Goal: Task Accomplishment & Management: Manage account settings

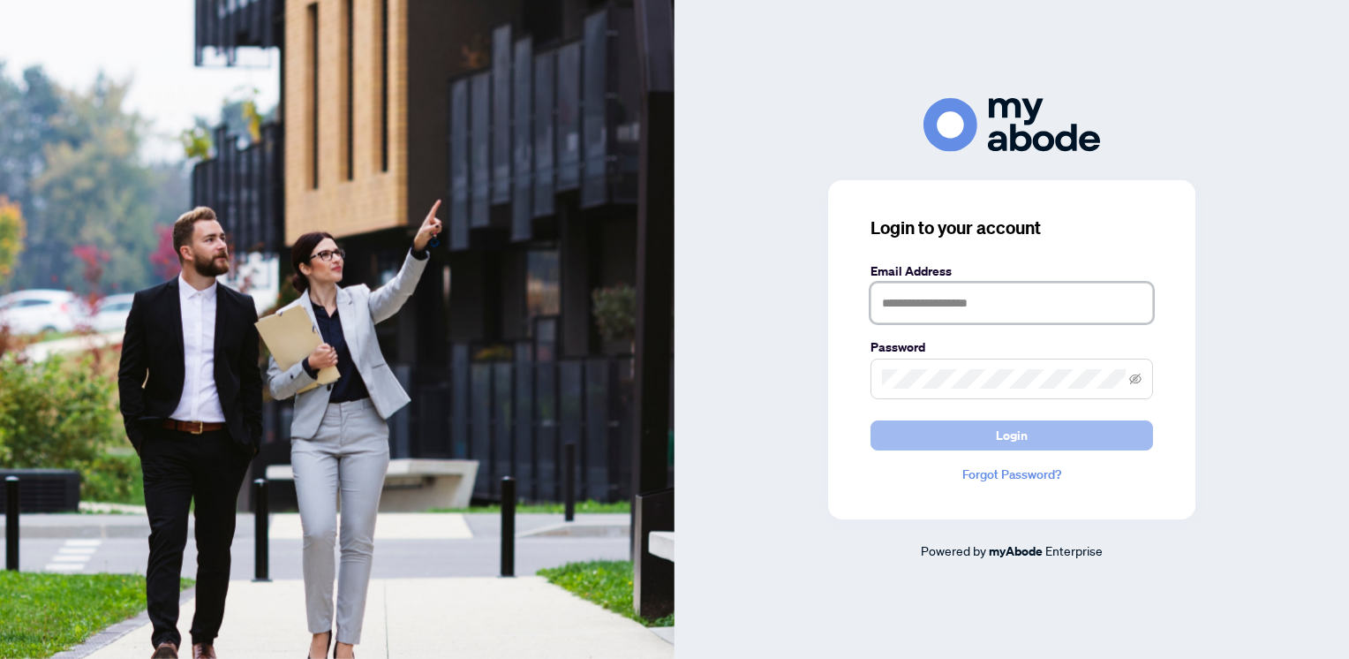
type input "**********"
click at [1030, 432] on button "Login" at bounding box center [1012, 435] width 283 height 30
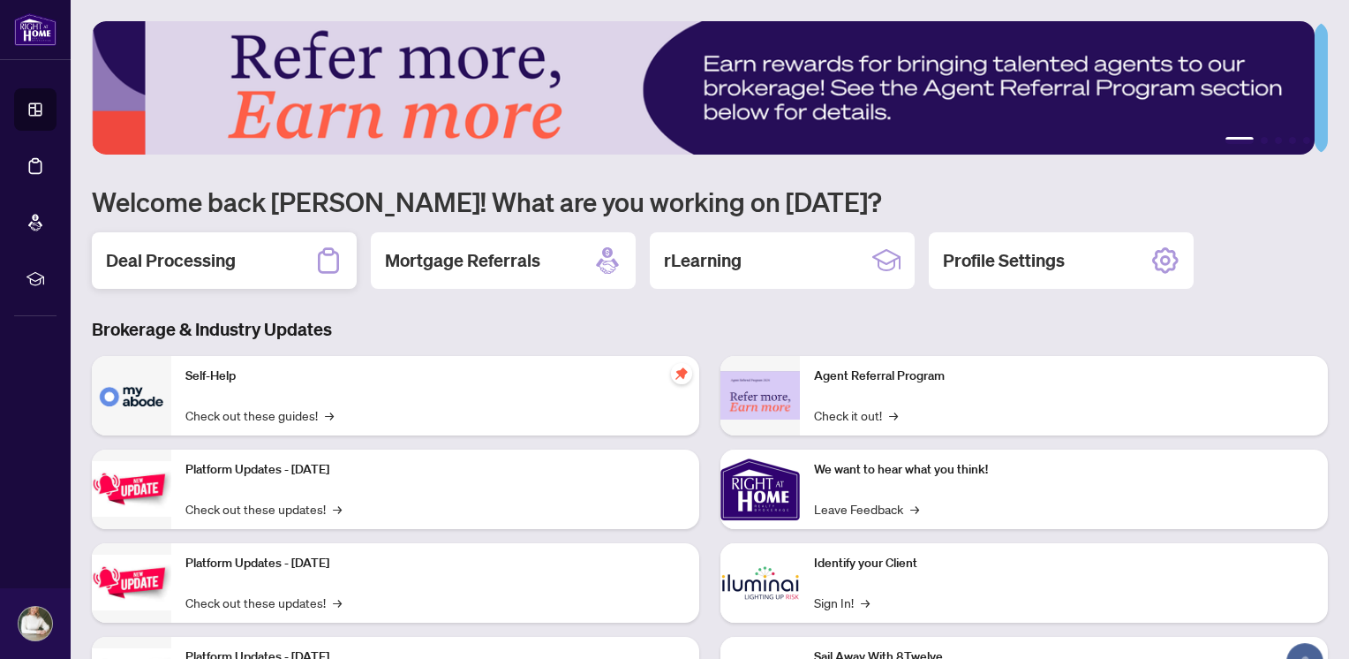
click at [206, 262] on h2 "Deal Processing" at bounding box center [171, 260] width 130 height 25
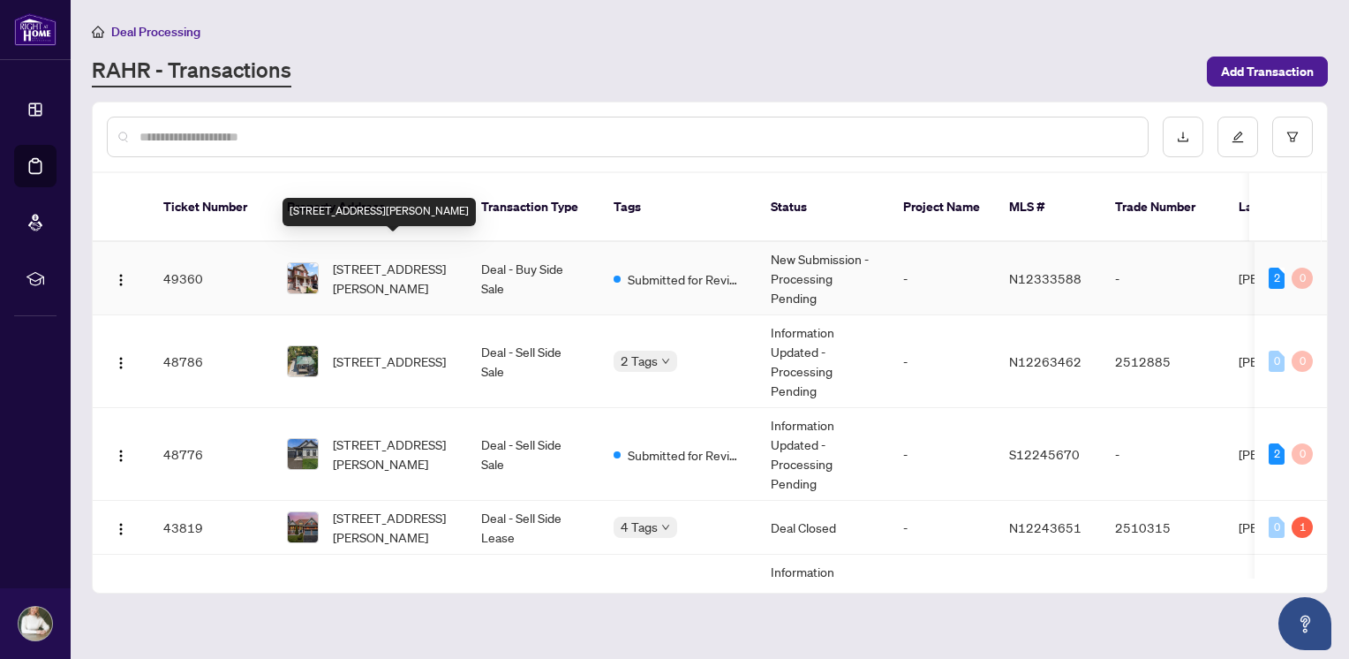
click at [389, 259] on span "[STREET_ADDRESS][PERSON_NAME]" at bounding box center [393, 278] width 120 height 39
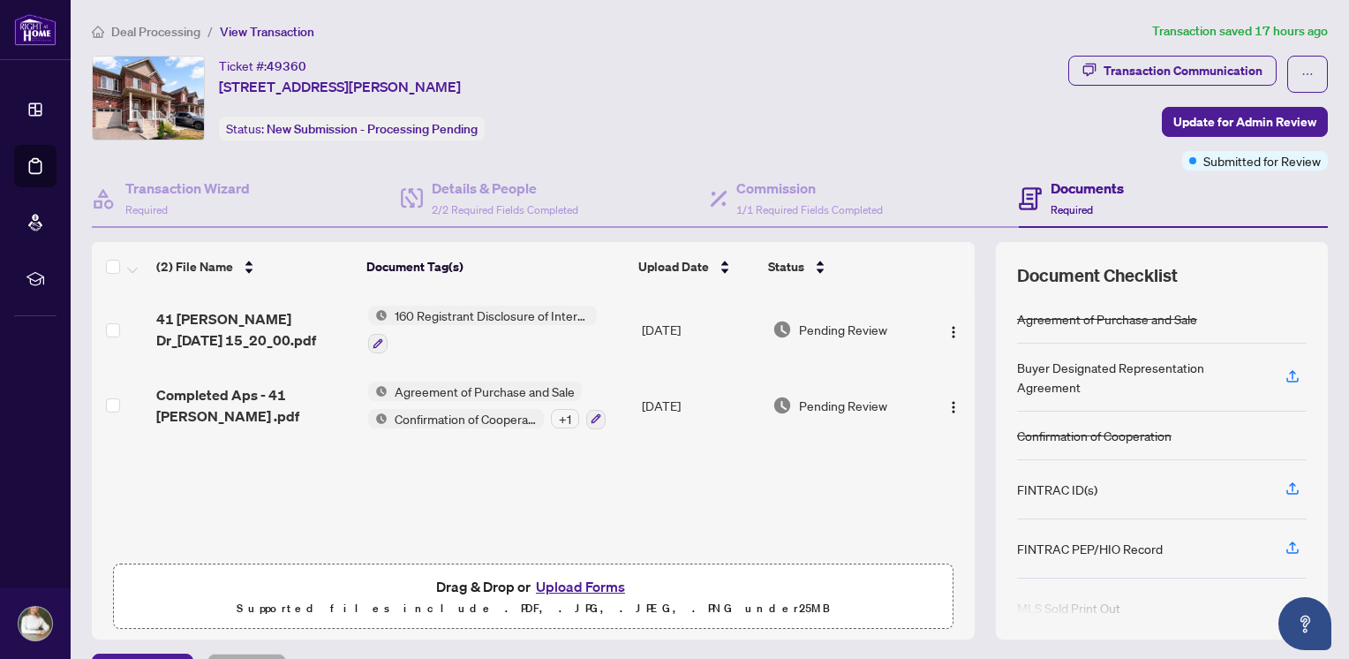
click at [578, 579] on button "Upload Forms" at bounding box center [581, 586] width 100 height 23
click at [569, 584] on button "Upload Forms" at bounding box center [581, 586] width 100 height 23
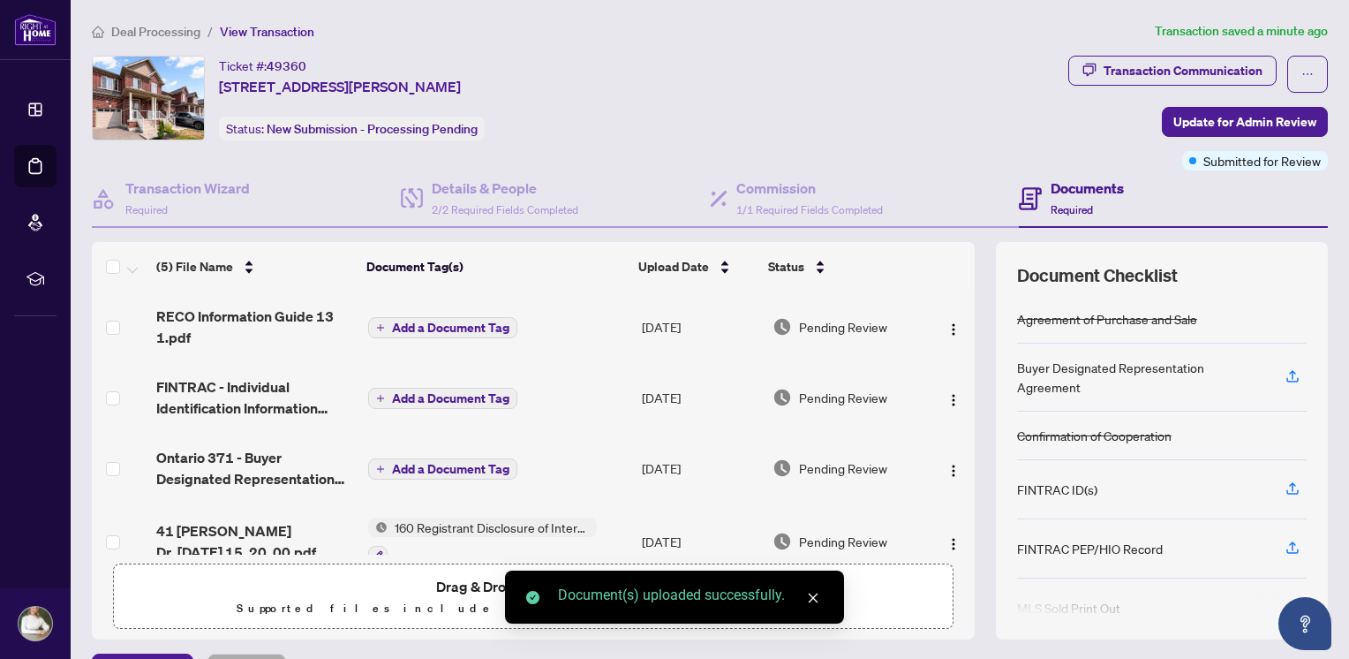
click at [446, 323] on span "Add a Document Tag" at bounding box center [450, 327] width 117 height 12
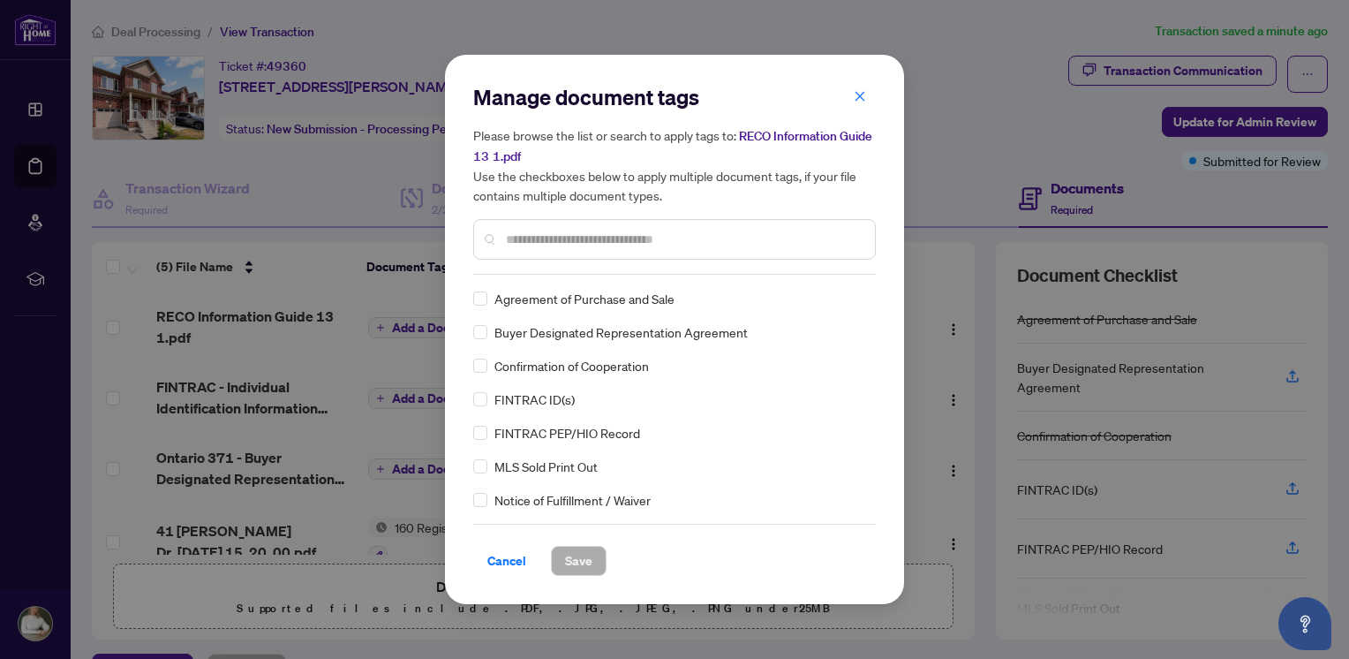
click at [593, 244] on input "text" at bounding box center [683, 239] width 355 height 19
type input "****"
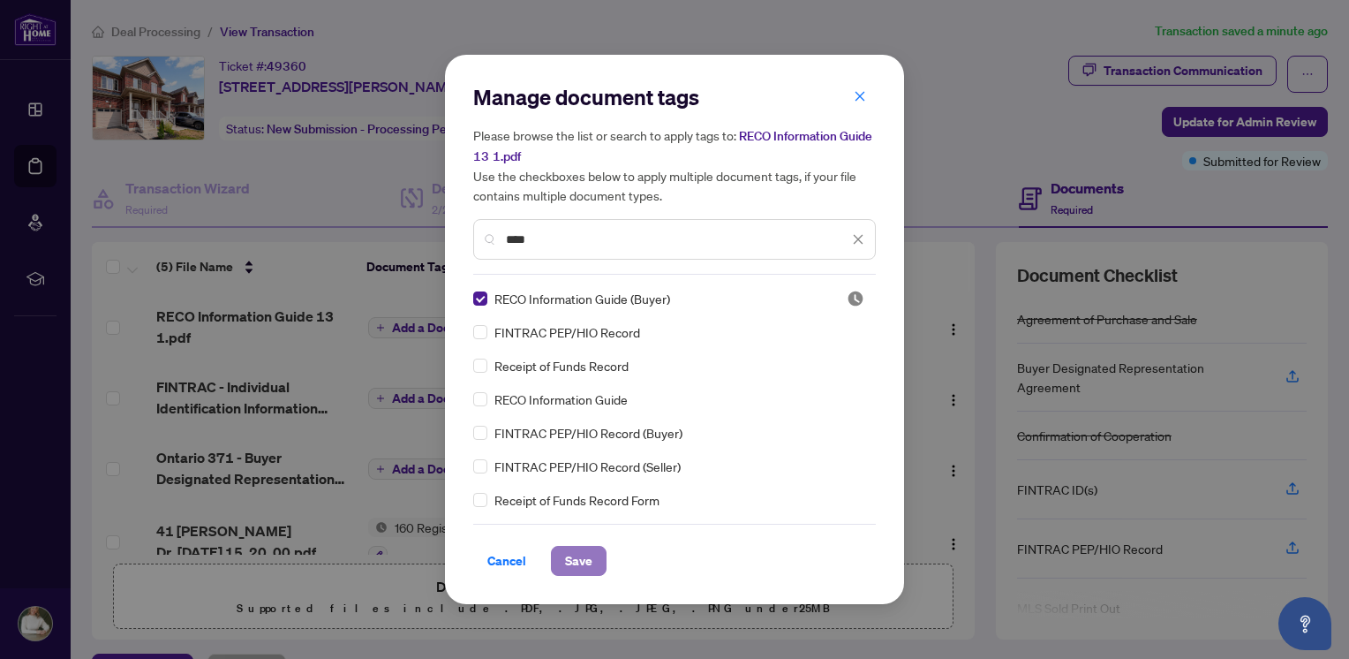
click at [572, 556] on span "Save" at bounding box center [578, 561] width 27 height 28
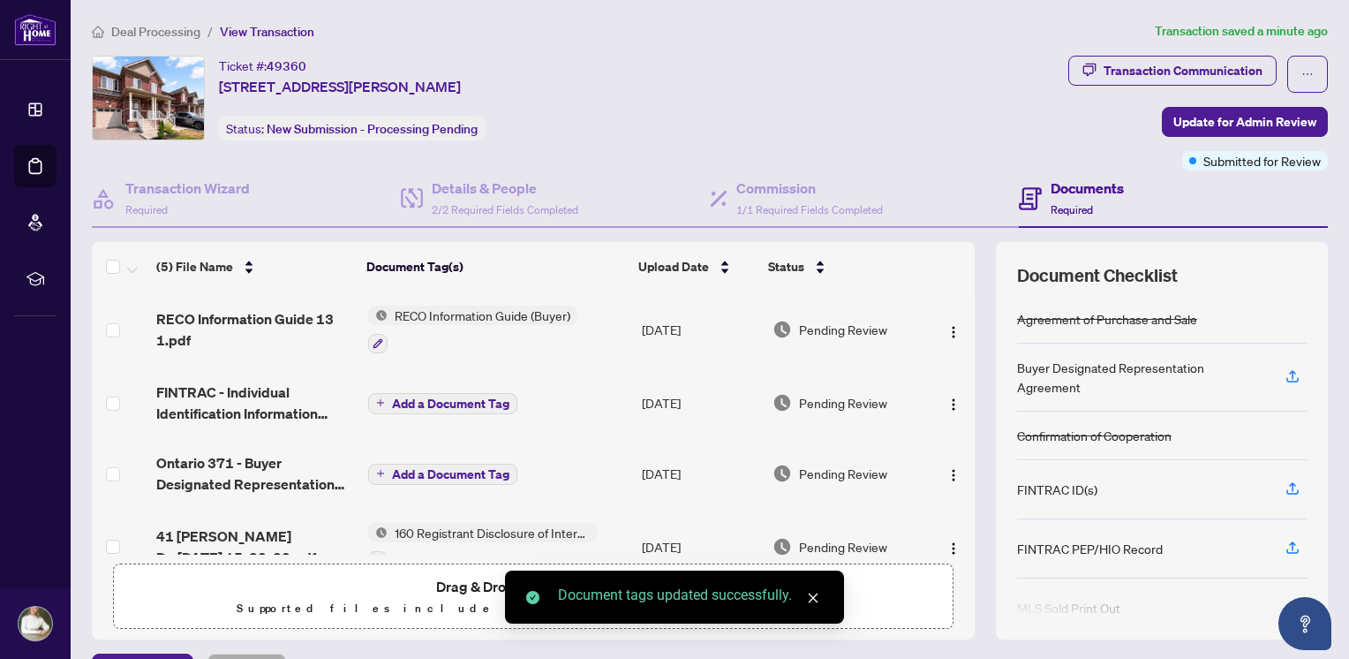
click at [418, 397] on span "Add a Document Tag" at bounding box center [450, 403] width 117 height 12
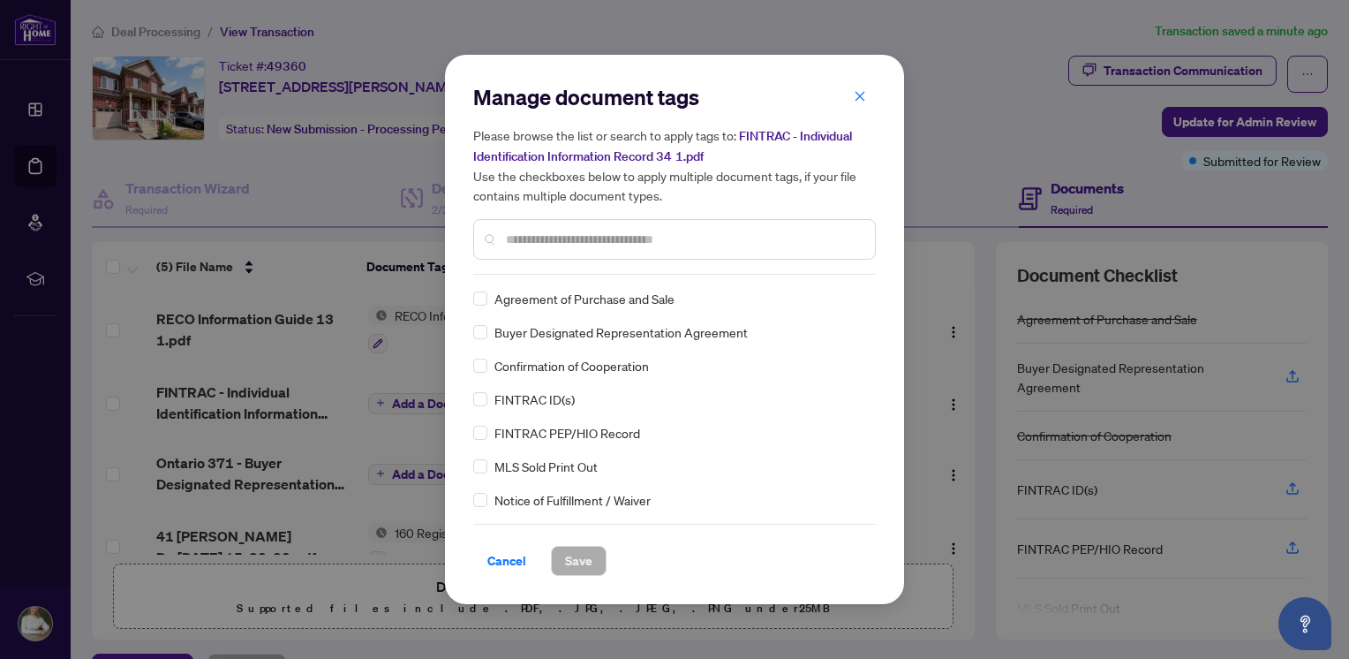
click at [595, 243] on input "text" at bounding box center [683, 239] width 355 height 19
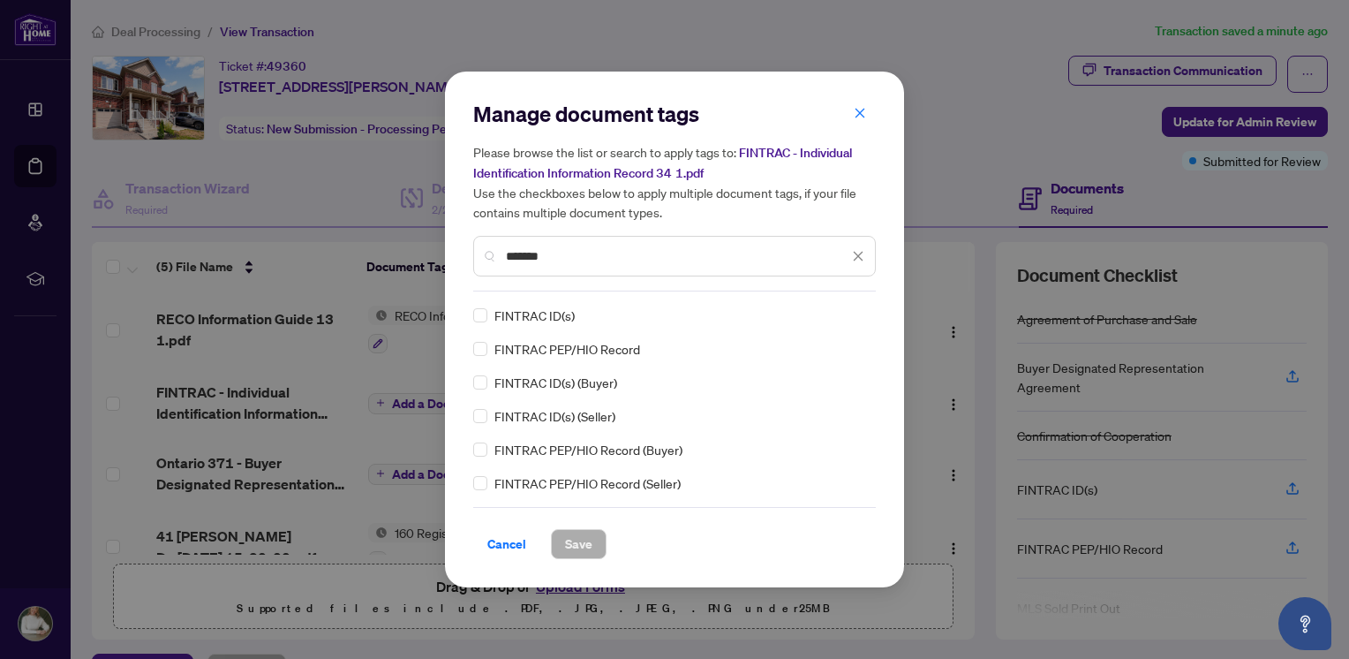
type input "*******"
click at [572, 545] on span "Save" at bounding box center [578, 544] width 27 height 28
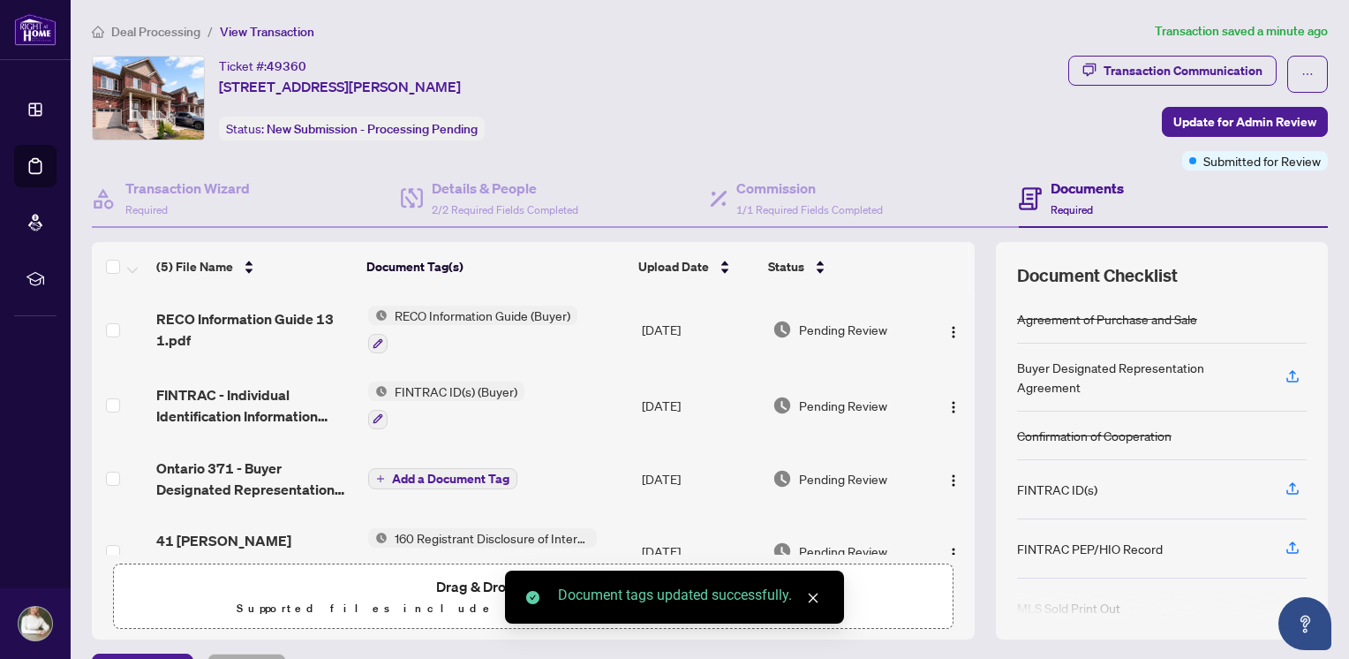
click at [423, 472] on span "Add a Document Tag" at bounding box center [450, 478] width 117 height 12
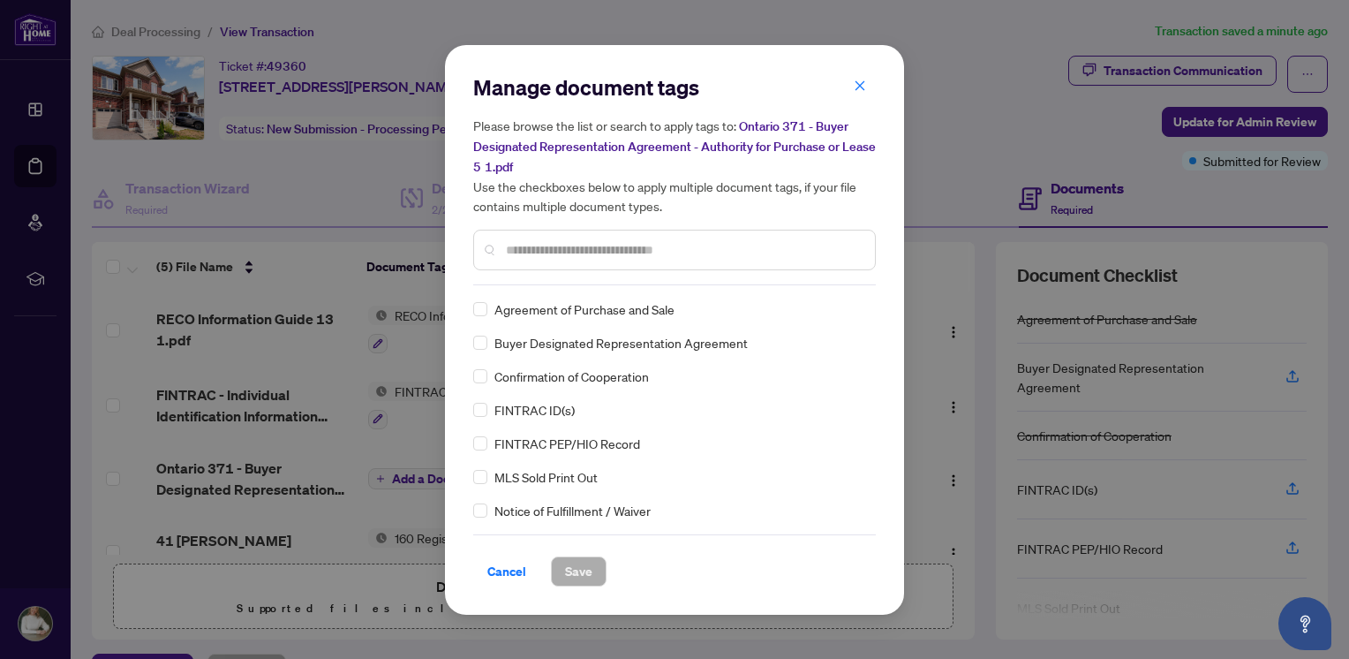
click at [555, 252] on input "text" at bounding box center [683, 249] width 355 height 19
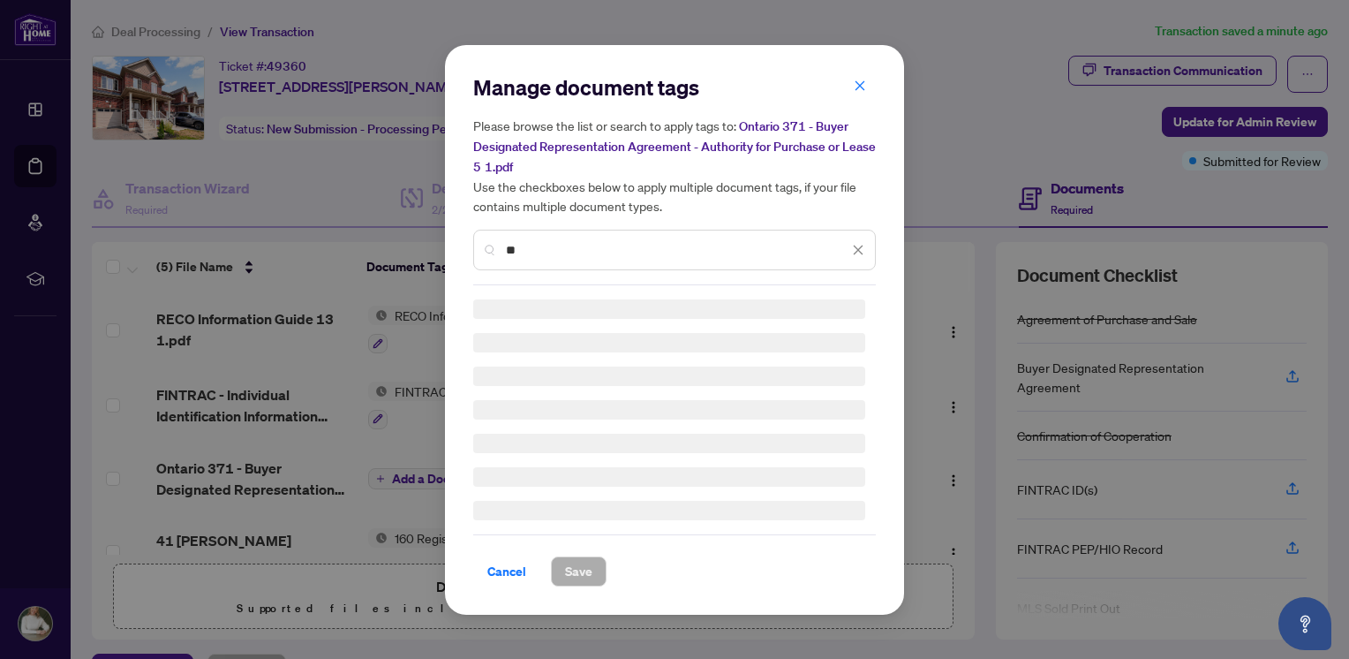
type input "*"
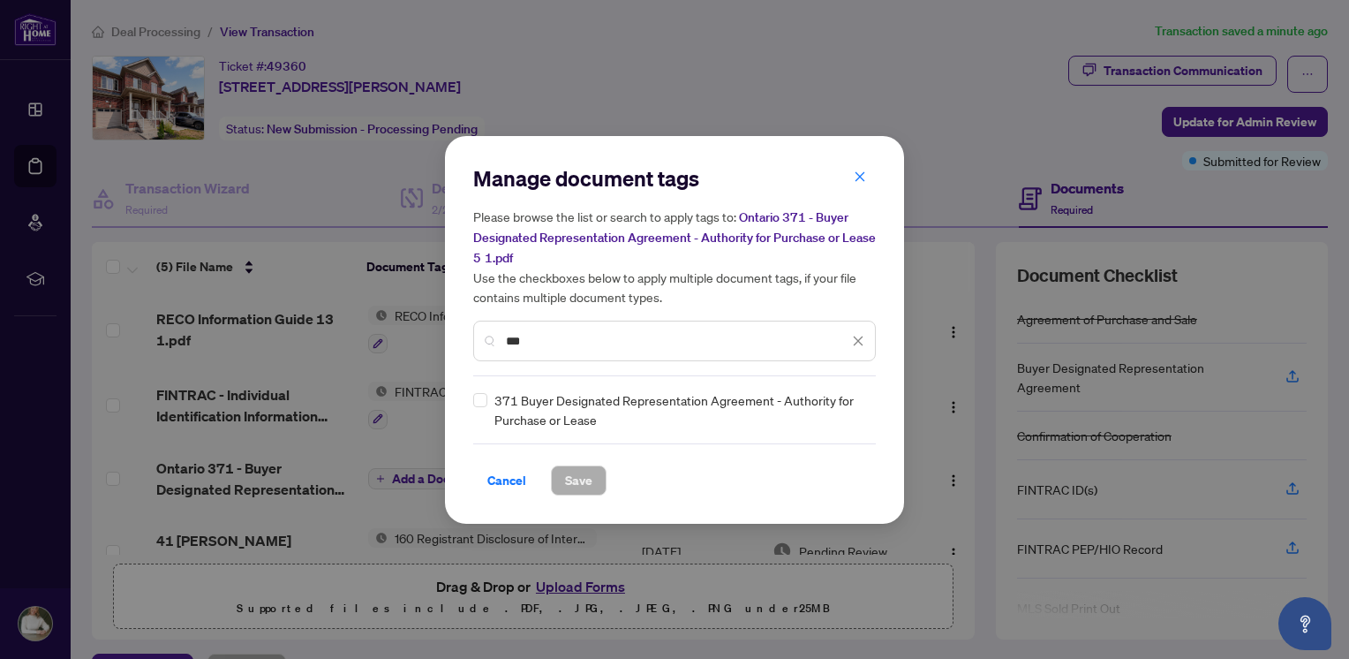
type input "***"
click at [576, 474] on span "Save" at bounding box center [578, 480] width 27 height 28
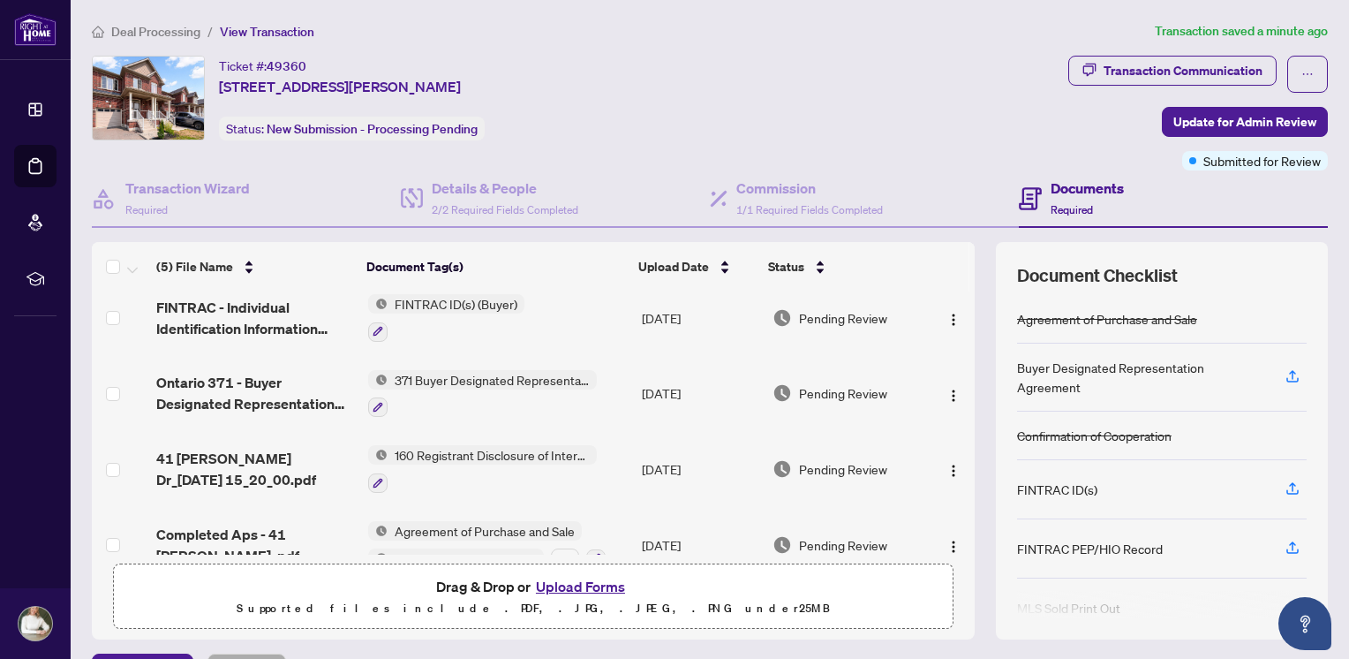
scroll to position [114, 0]
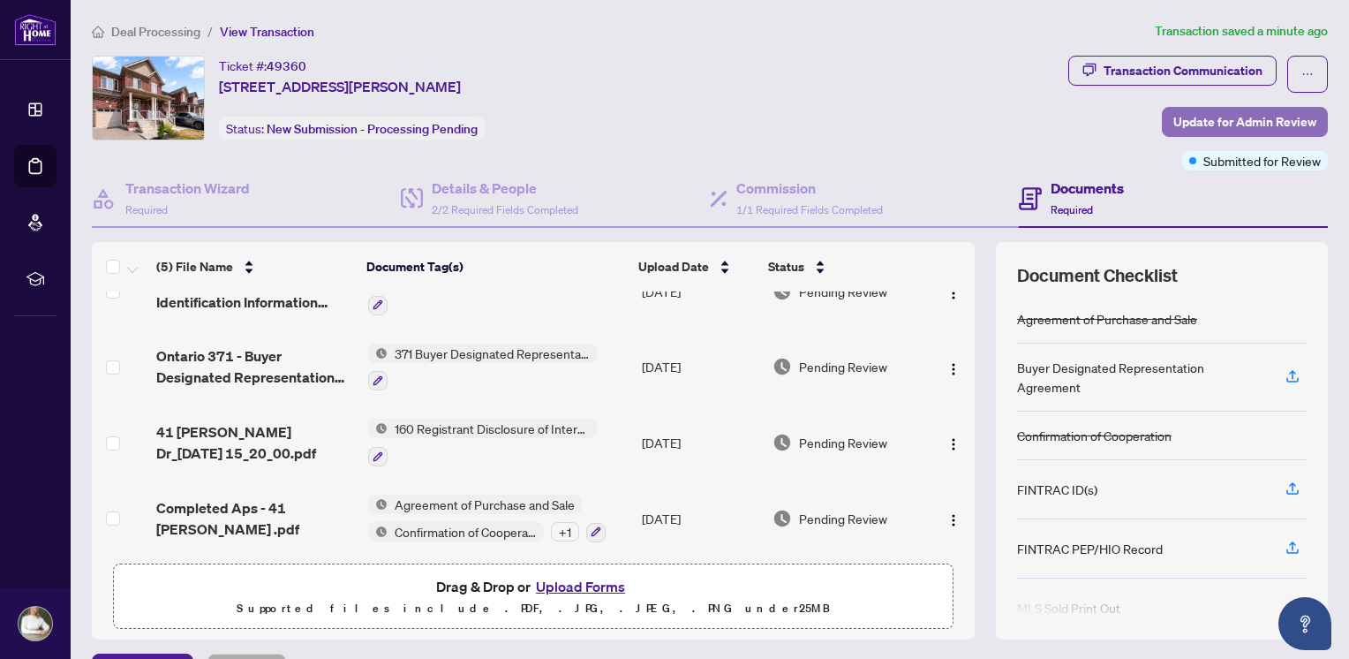
click at [1239, 116] on span "Update for Admin Review" at bounding box center [1245, 122] width 143 height 28
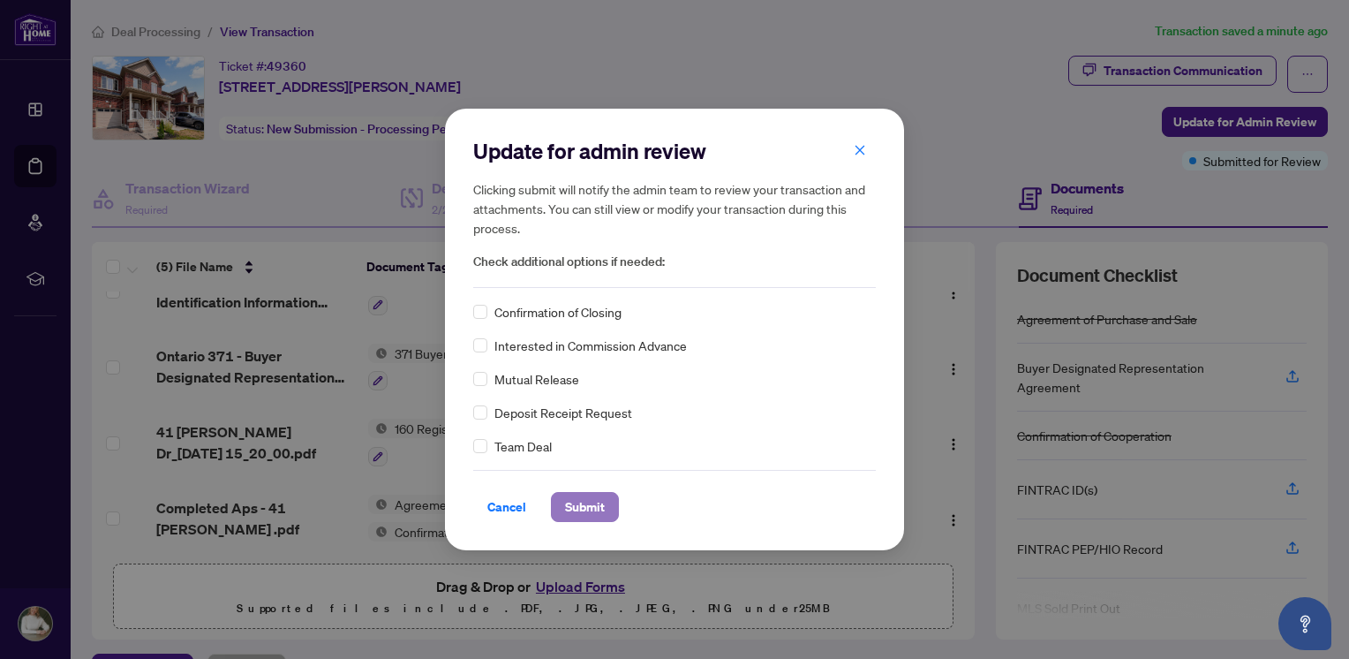
click at [588, 497] on span "Submit" at bounding box center [585, 507] width 40 height 28
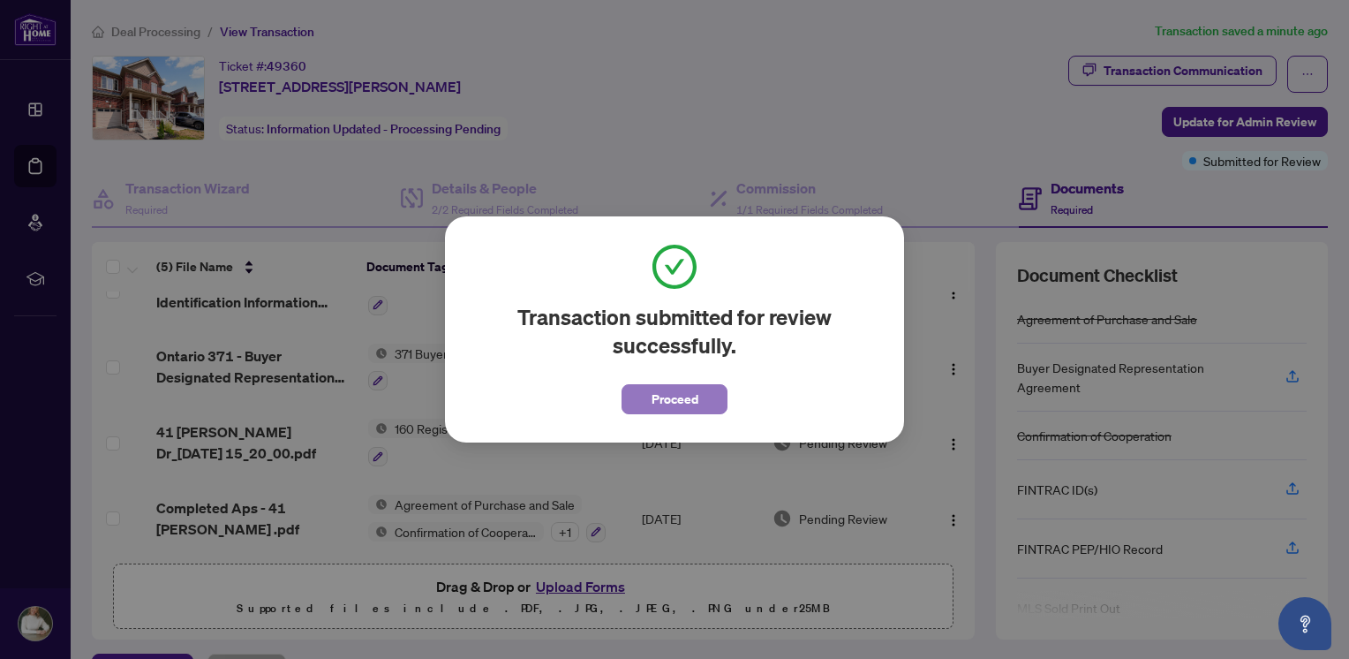
click at [698, 396] on button "Proceed" at bounding box center [675, 399] width 106 height 30
